Goal: Task Accomplishment & Management: Use online tool/utility

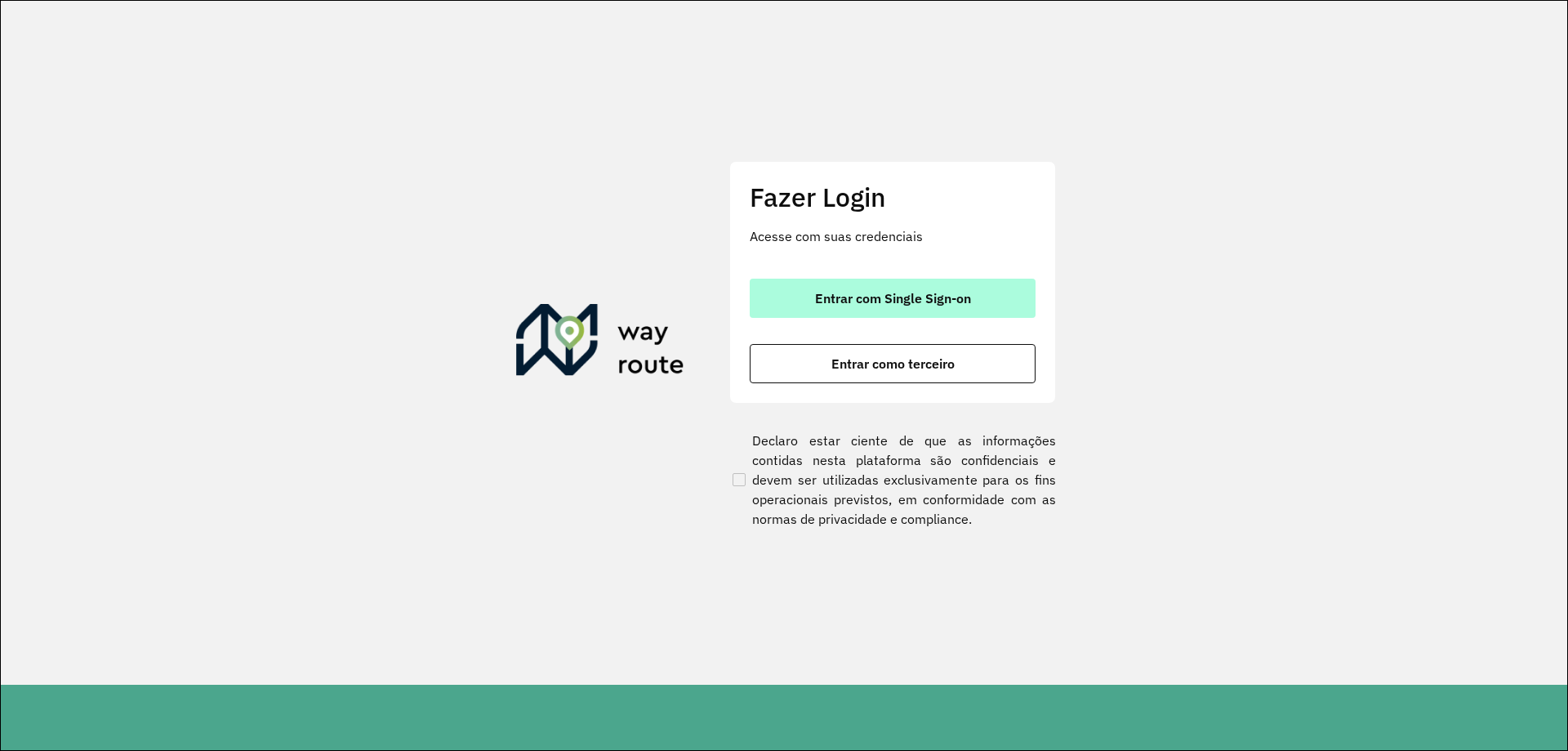
click at [895, 305] on span "Entrar com Single Sign-on" at bounding box center [893, 298] width 156 height 13
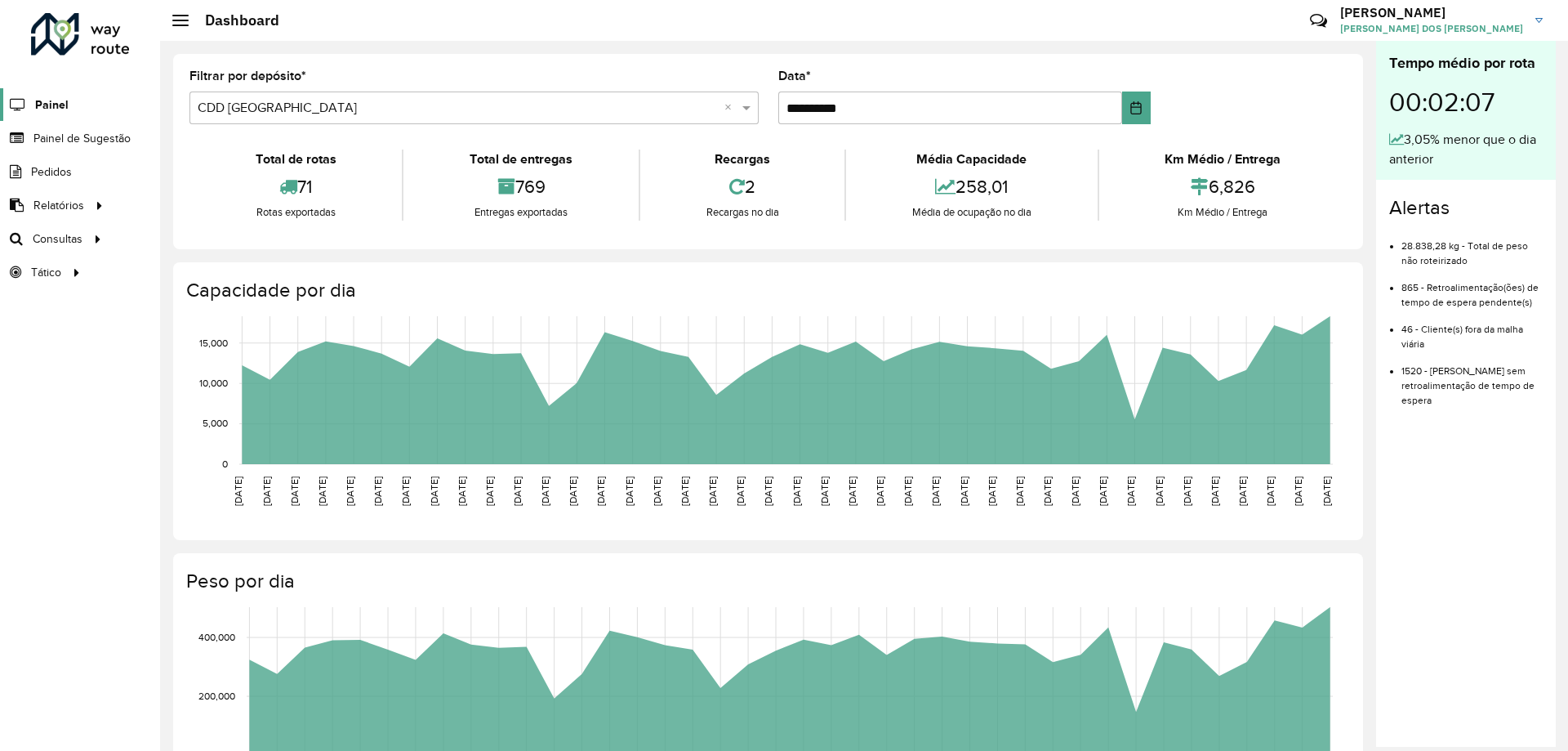
click at [51, 102] on span "Painel" at bounding box center [52, 104] width 33 height 18
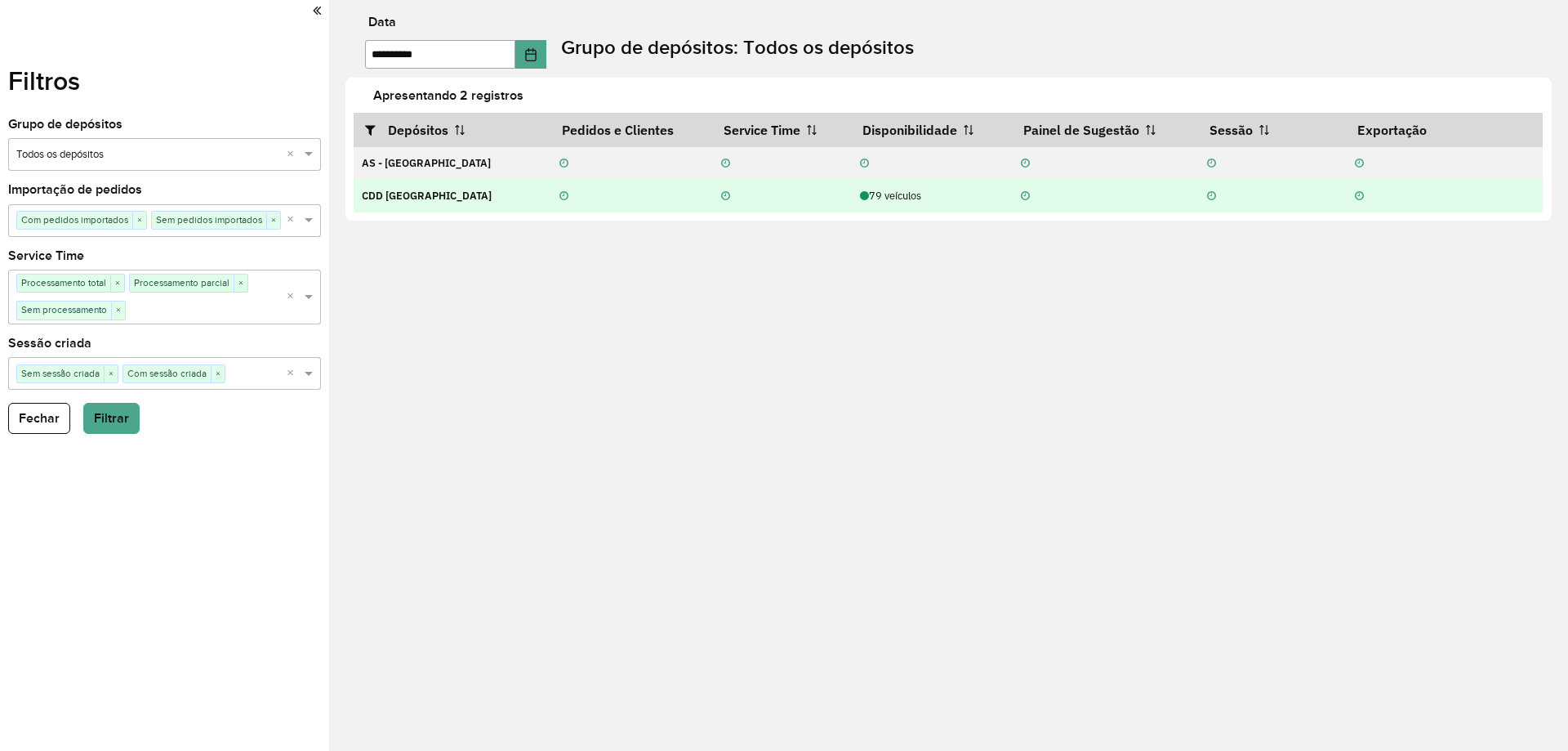
click at [411, 190] on strong "CDD [GEOGRAPHIC_DATA]" at bounding box center [427, 195] width 130 height 14
click at [860, 191] on icon at bounding box center [864, 196] width 9 height 11
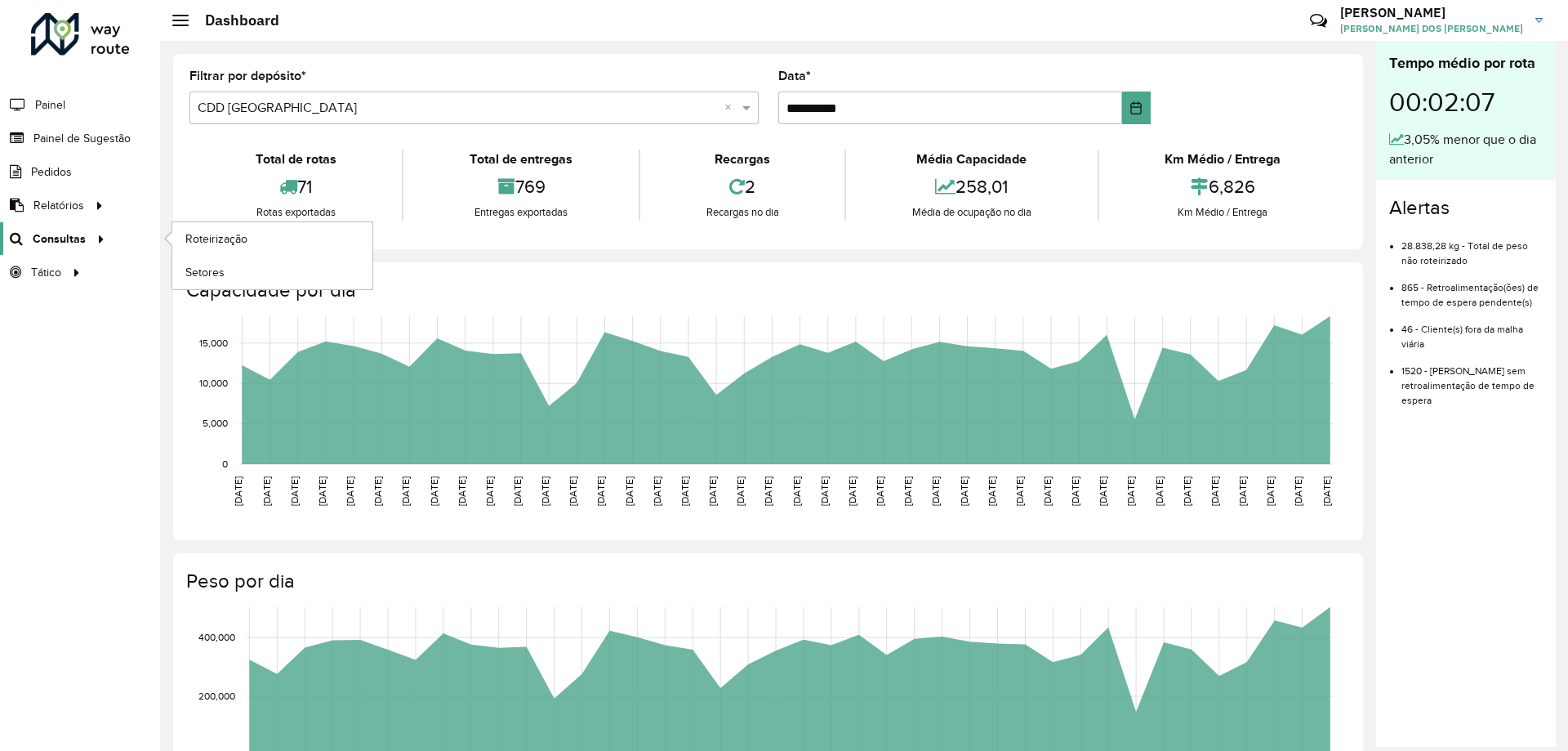
click at [71, 234] on span "Consultas" at bounding box center [59, 239] width 53 height 18
click at [195, 233] on span "Roteirização" at bounding box center [218, 239] width 66 height 18
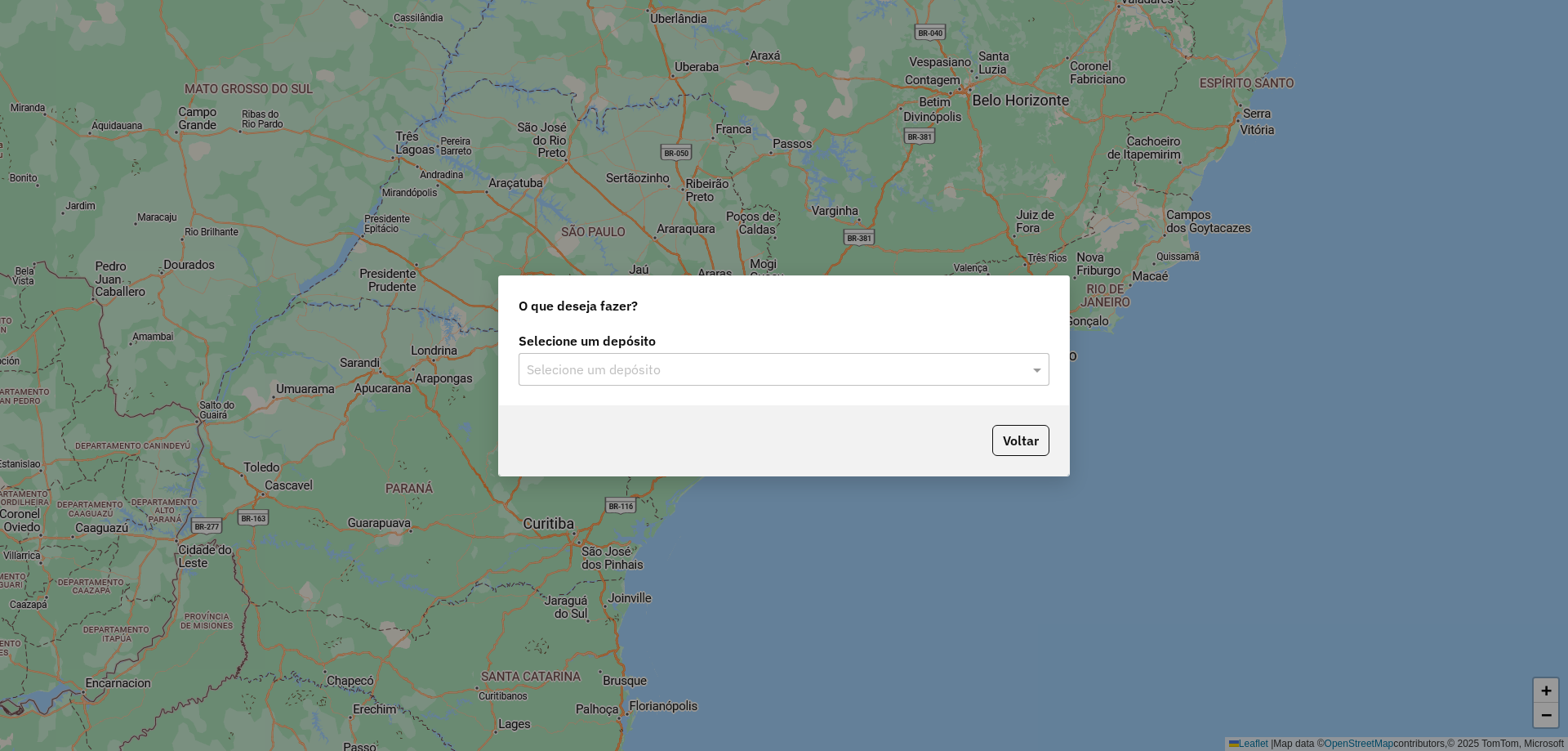
click at [961, 379] on div "Selecione um depósito" at bounding box center [784, 369] width 531 height 33
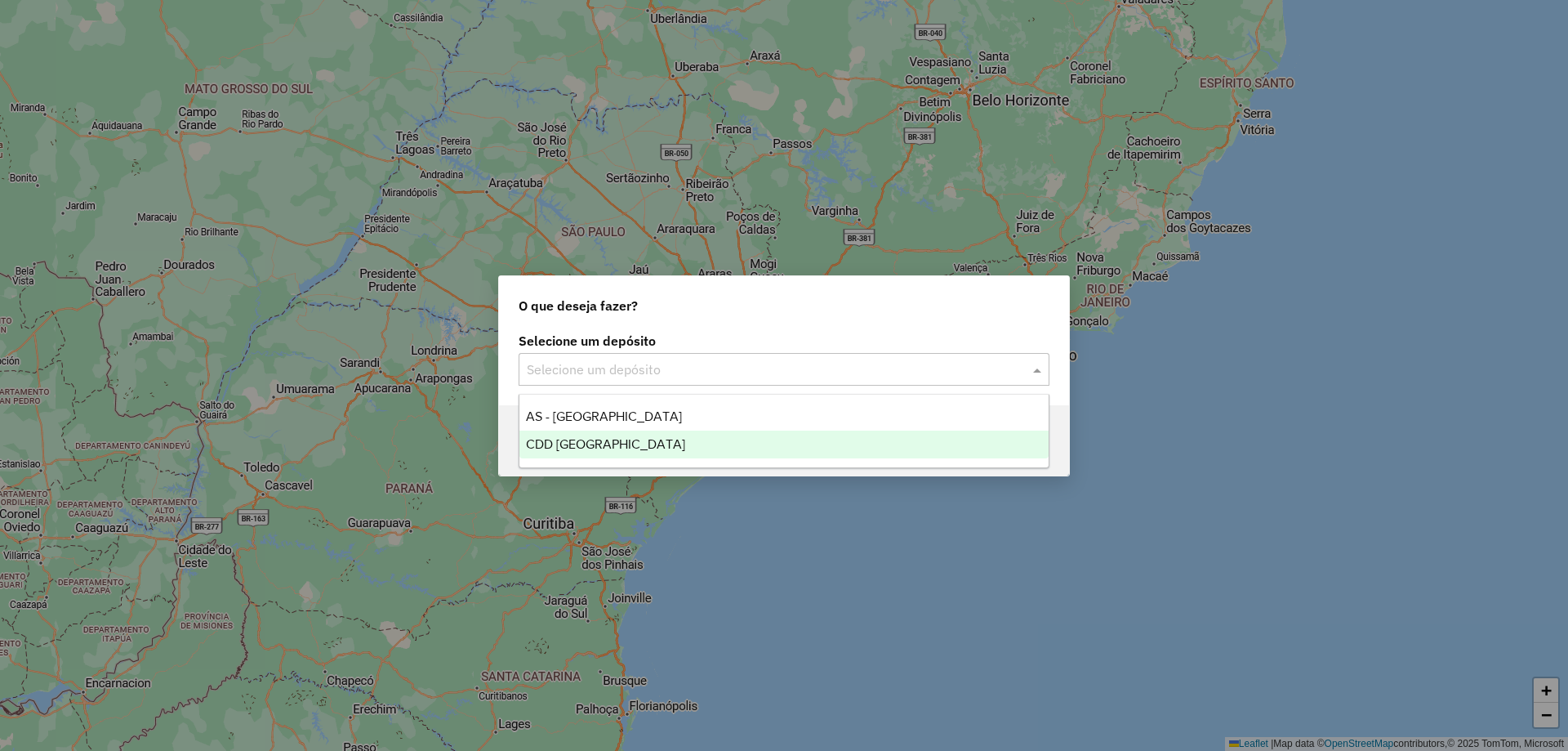
click at [718, 444] on div "CDD [GEOGRAPHIC_DATA]" at bounding box center [784, 444] width 529 height 28
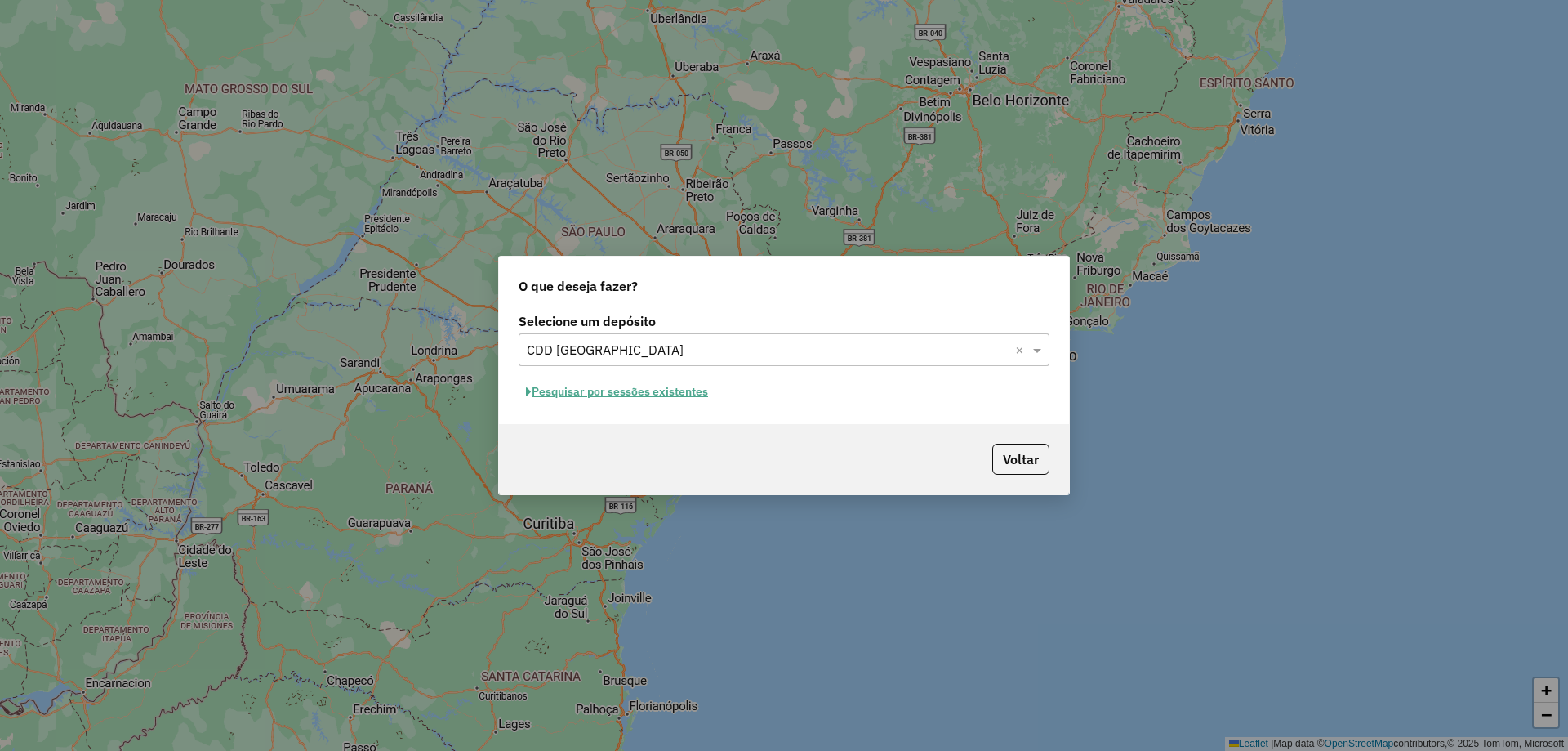
click at [598, 394] on button "Pesquisar por sessões existentes" at bounding box center [617, 392] width 197 height 25
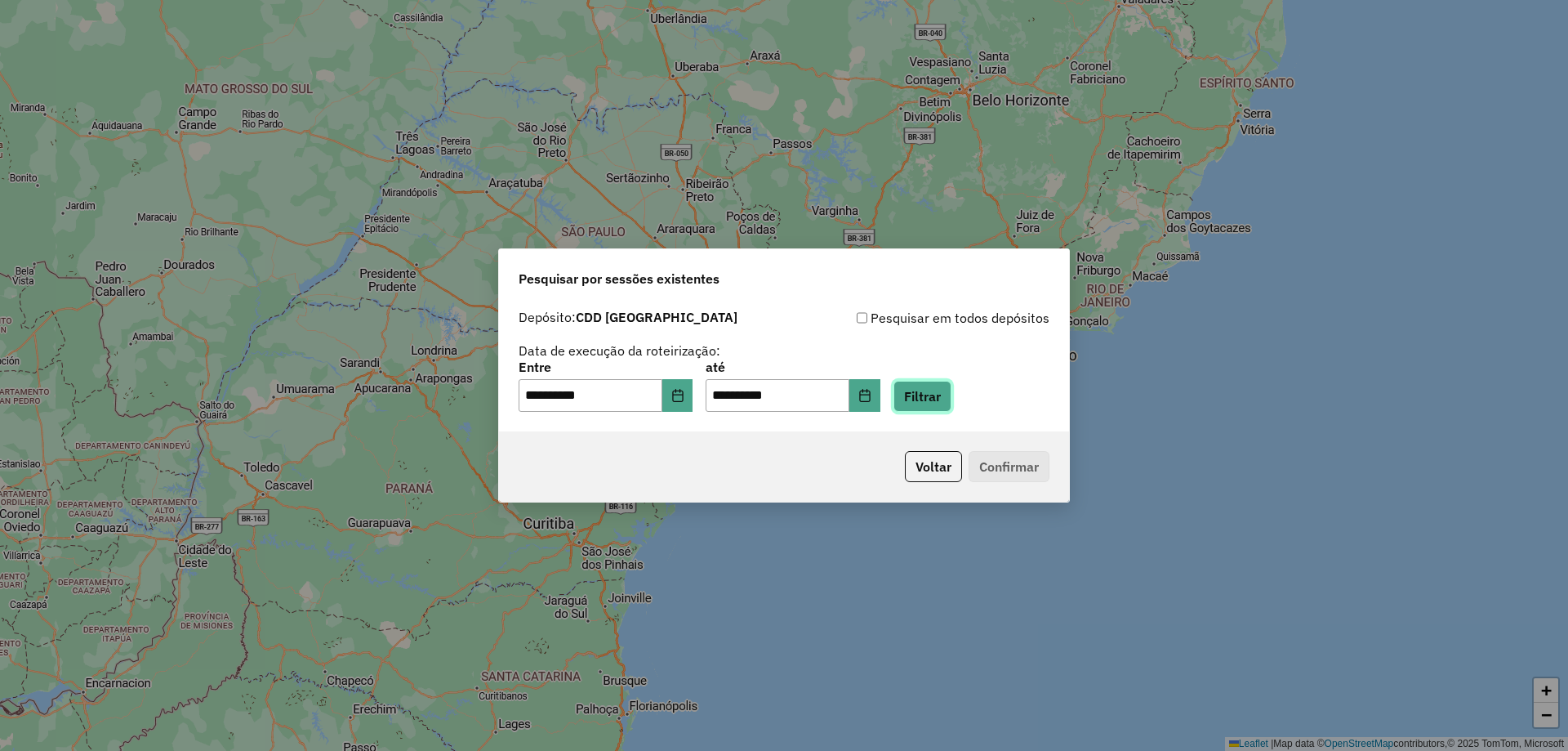
click at [942, 393] on button "Filtrar" at bounding box center [922, 396] width 58 height 31
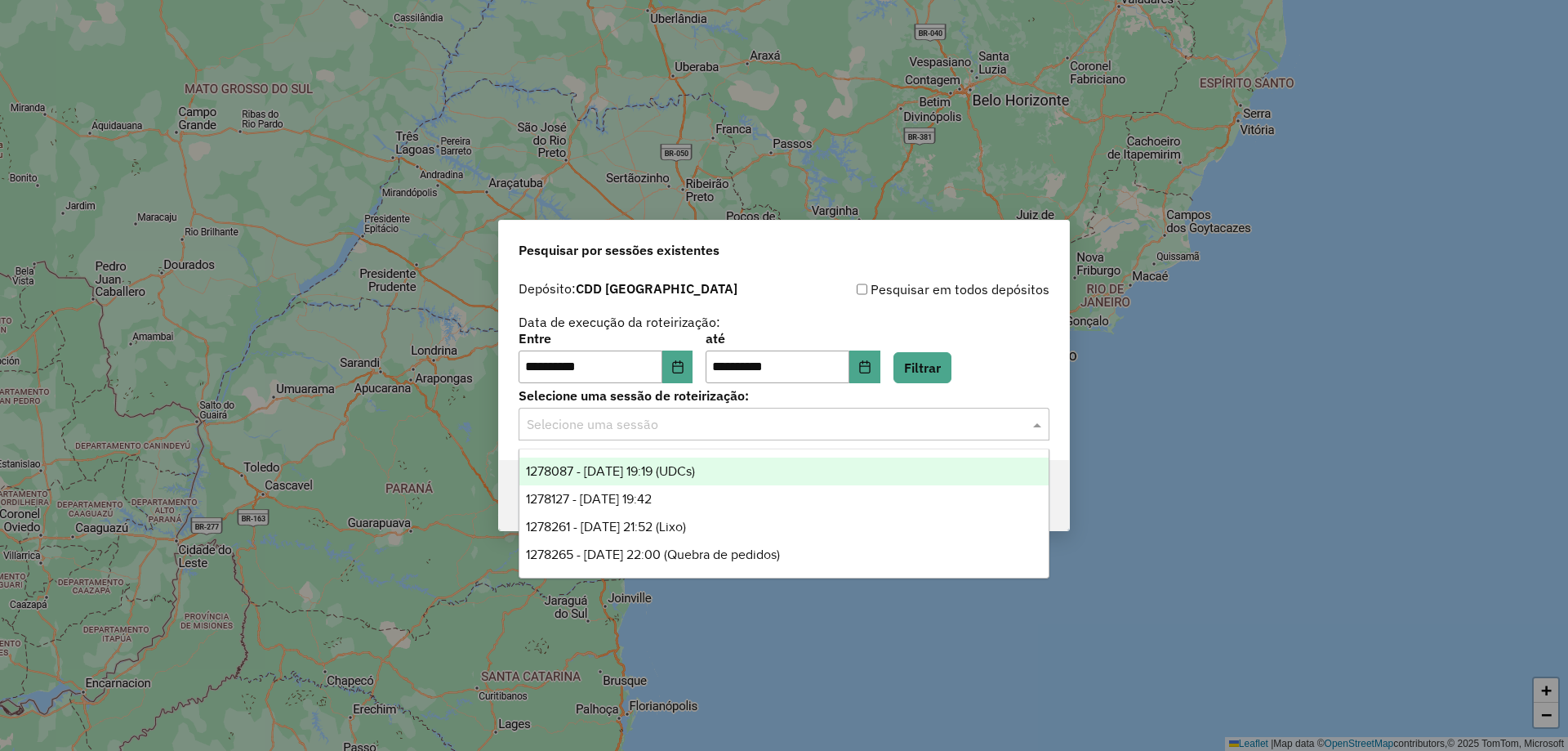
click at [865, 437] on div "Selecione uma sessão" at bounding box center [784, 424] width 531 height 33
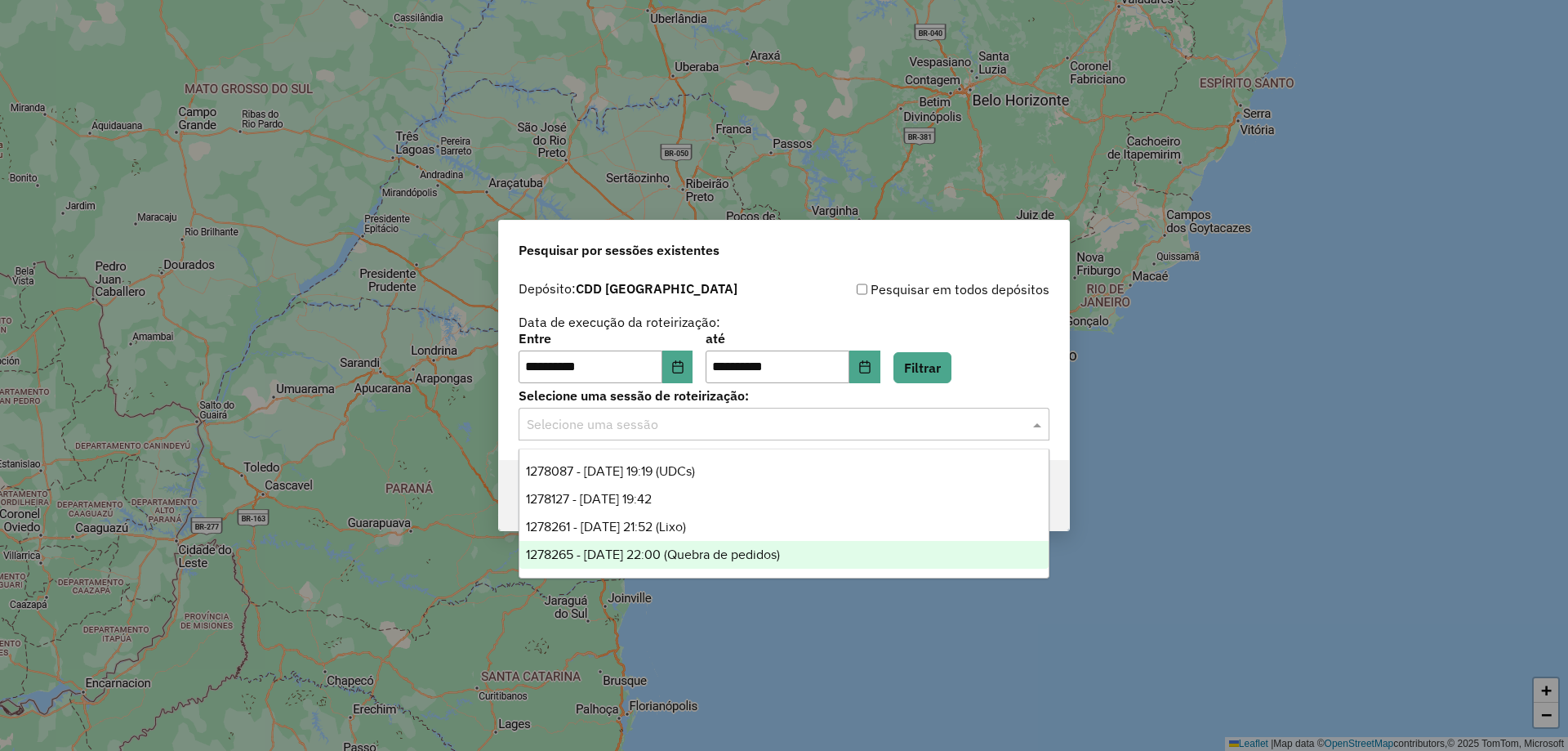
click at [675, 560] on span "1278265 - 18/09/2025 22:00 (Quebra de pedidos)" at bounding box center [653, 554] width 254 height 14
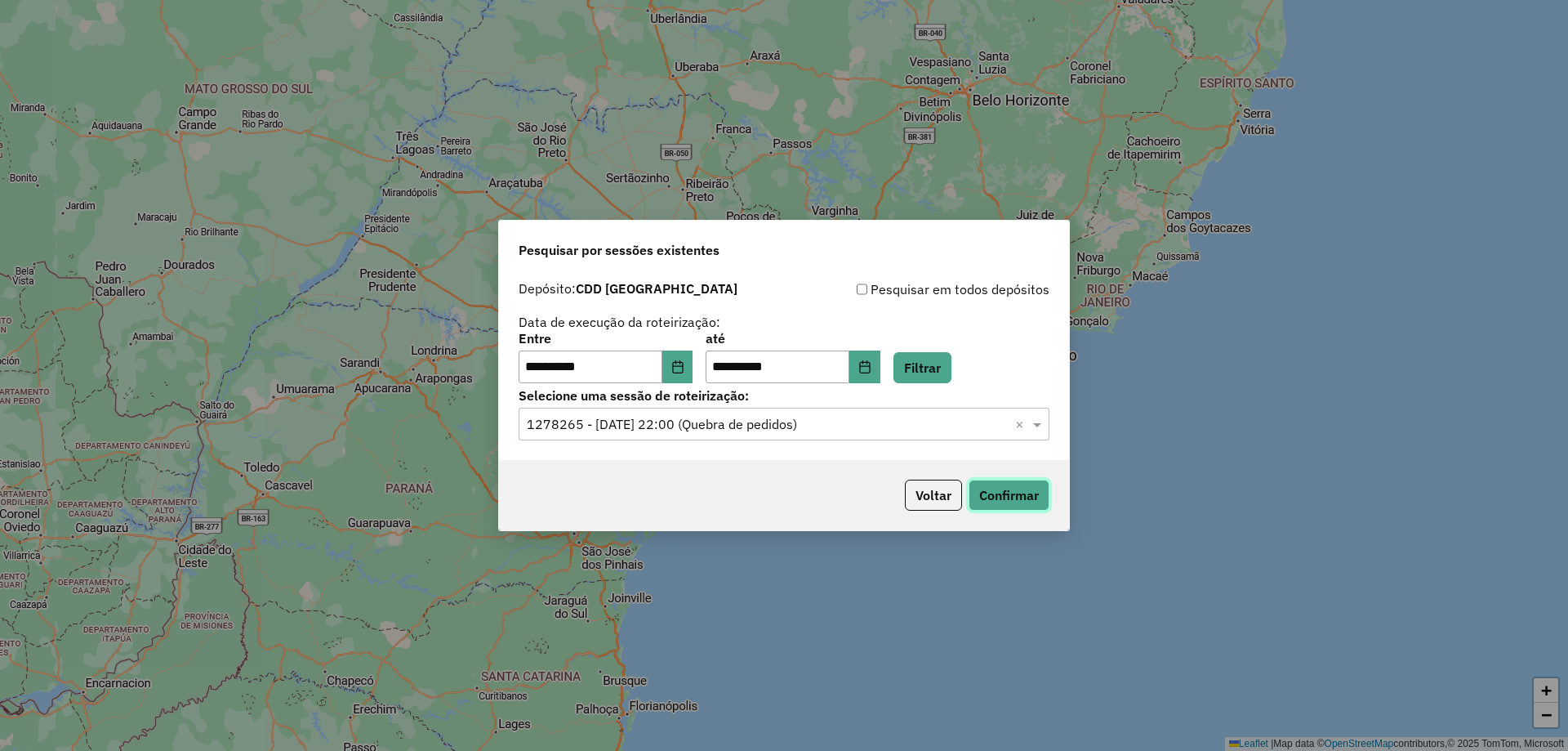
click at [1018, 493] on button "Confirmar" at bounding box center [1009, 495] width 81 height 31
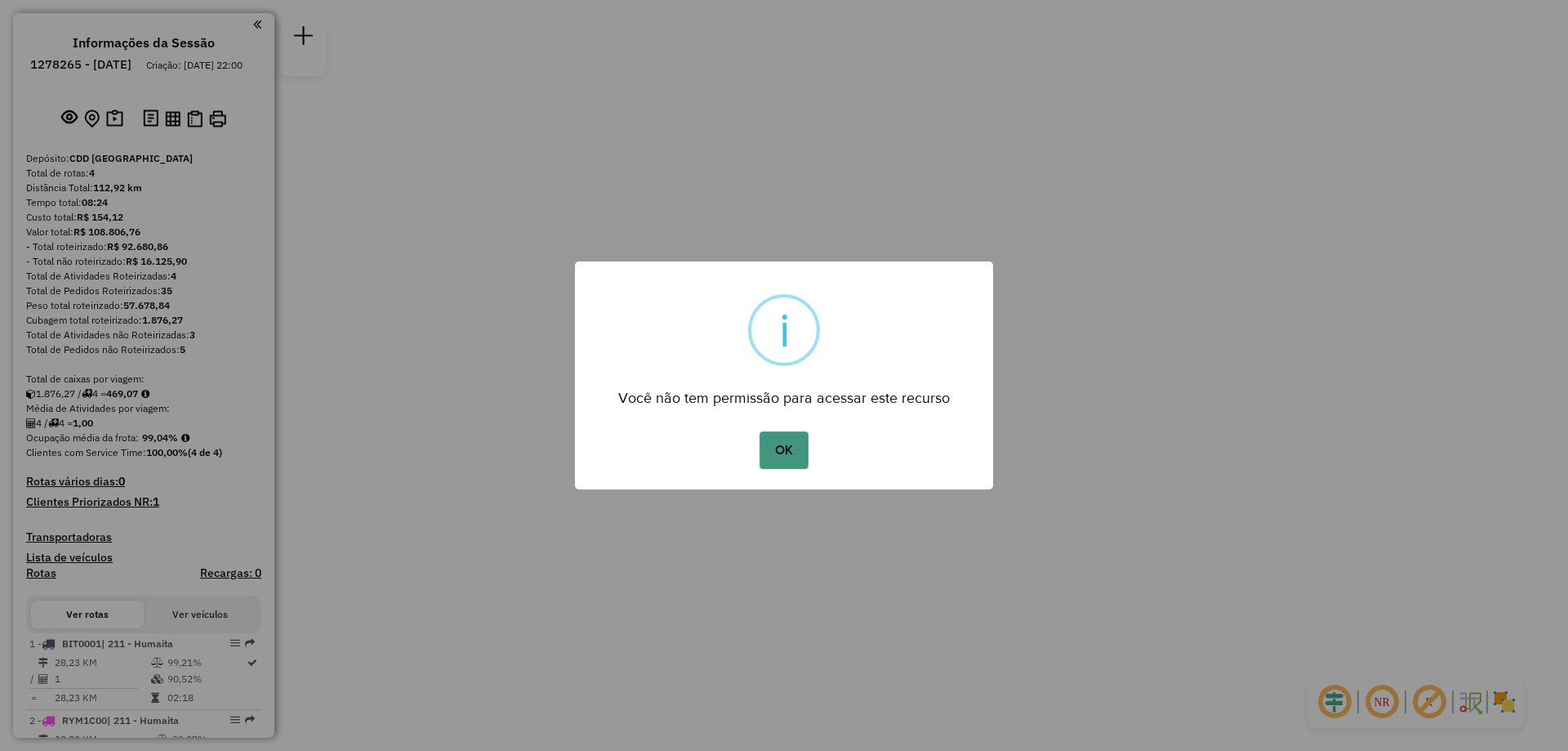
click at [796, 444] on button "OK" at bounding box center [784, 450] width 48 height 38
